Goal: Task Accomplishment & Management: Use online tool/utility

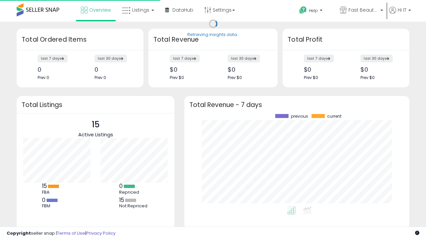
scroll to position [93, 212]
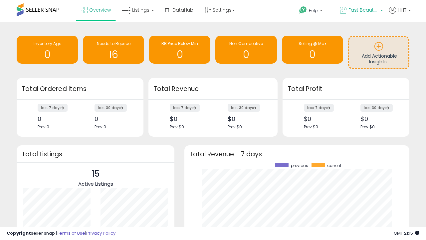
click at [361, 11] on span "Fast Beauty ([GEOGRAPHIC_DATA])" at bounding box center [364, 10] width 30 height 7
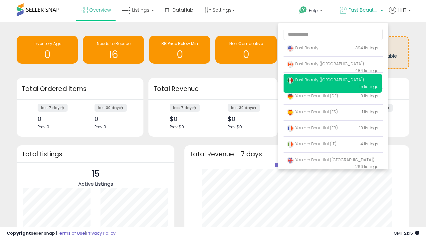
click at [333, 161] on span "You are Beautiful ([GEOGRAPHIC_DATA])" at bounding box center [331, 160] width 88 height 6
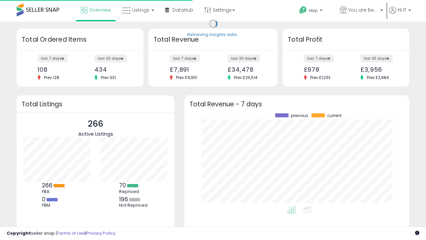
scroll to position [93, 212]
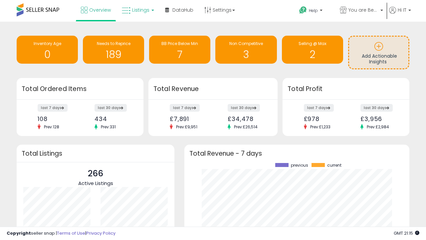
click at [137, 10] on span "Listings" at bounding box center [140, 10] width 17 height 7
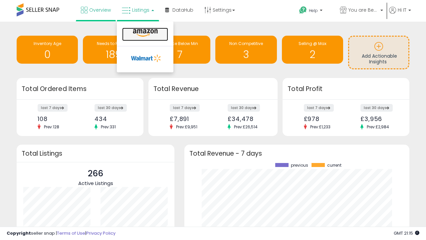
click at [145, 33] on icon at bounding box center [145, 33] width 29 height 9
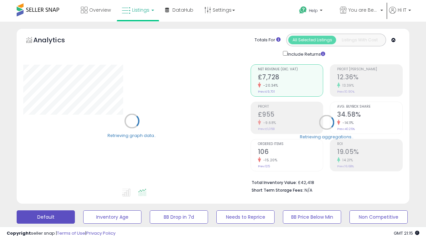
scroll to position [129, 0]
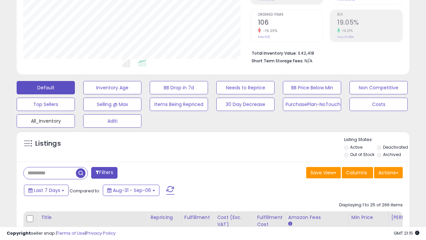
click at [46, 120] on button "All_Inventory" at bounding box center [46, 120] width 58 height 13
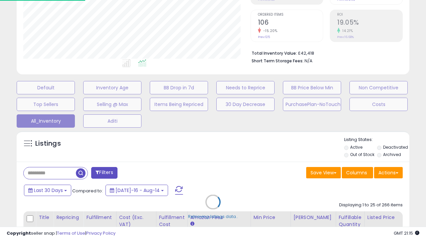
scroll to position [137, 227]
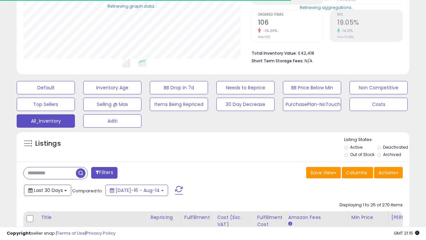
click at [47, 189] on span "Last 30 Days" at bounding box center [48, 190] width 29 height 7
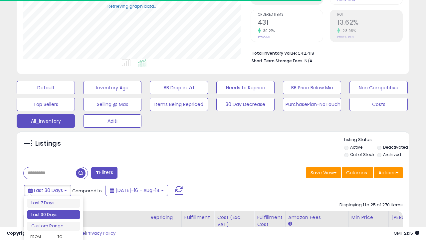
click at [54, 214] on li "Last 30 Days" at bounding box center [53, 214] width 53 height 9
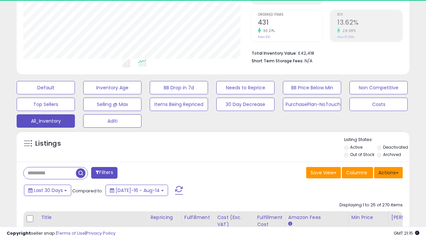
click at [389, 172] on button "Actions" at bounding box center [388, 172] width 29 height 11
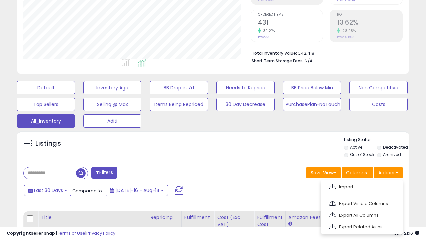
click at [361, 214] on link "Export All Columns" at bounding box center [361, 215] width 73 height 10
